Goal: Information Seeking & Learning: Find specific fact

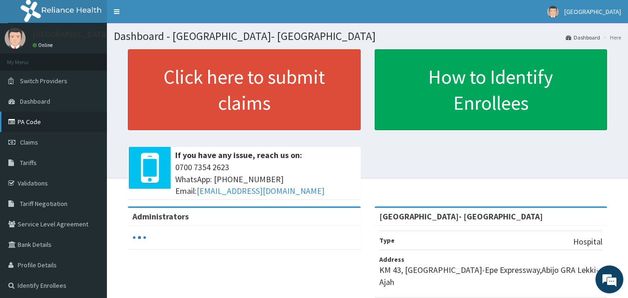
click at [36, 117] on link "PA Code" at bounding box center [53, 122] width 107 height 20
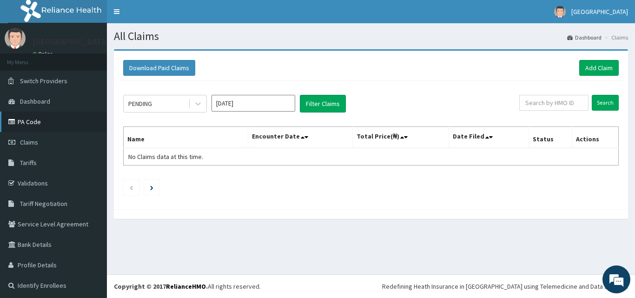
click at [40, 116] on link "PA Code" at bounding box center [53, 122] width 107 height 20
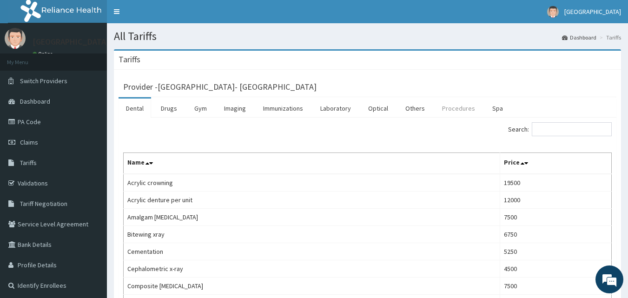
click at [449, 104] on link "Procedures" at bounding box center [459, 109] width 48 height 20
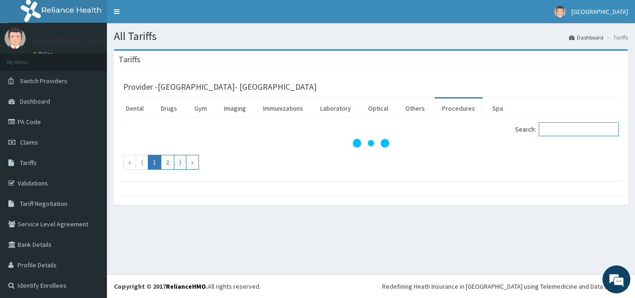
click at [568, 131] on input "Search:" at bounding box center [579, 129] width 80 height 14
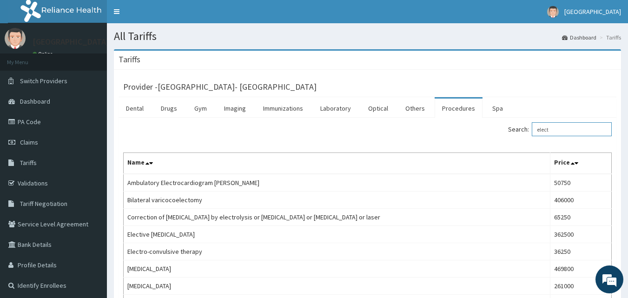
type input "elect"
click at [53, 161] on link "Tariffs" at bounding box center [53, 163] width 107 height 20
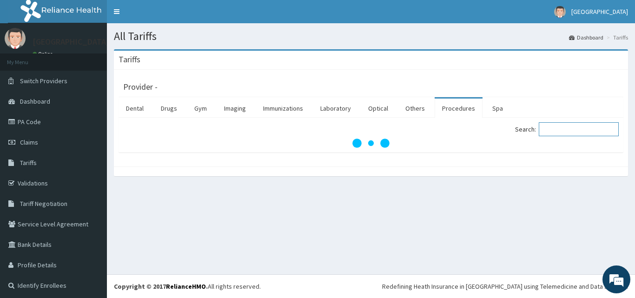
click at [555, 131] on input "Search:" at bounding box center [579, 129] width 80 height 14
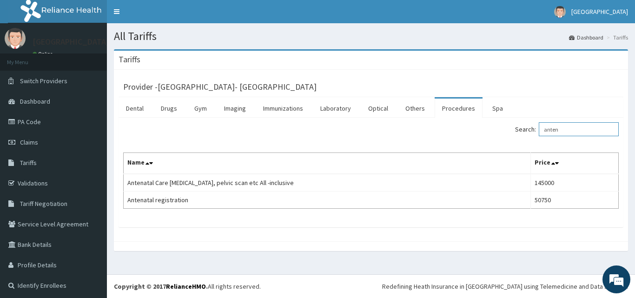
type input "anten"
click at [37, 124] on link "PA Code" at bounding box center [53, 122] width 107 height 20
